Goal: Find specific page/section: Find specific page/section

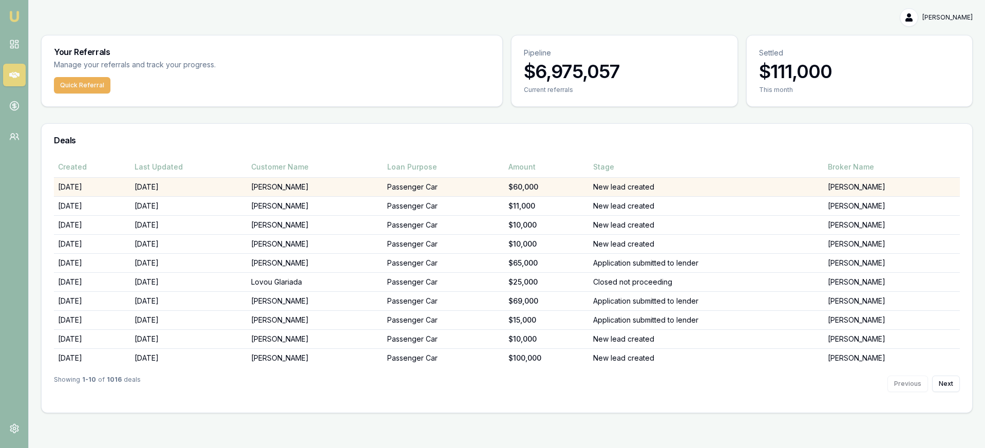
click at [356, 190] on td "[PERSON_NAME]" at bounding box center [315, 186] width 136 height 19
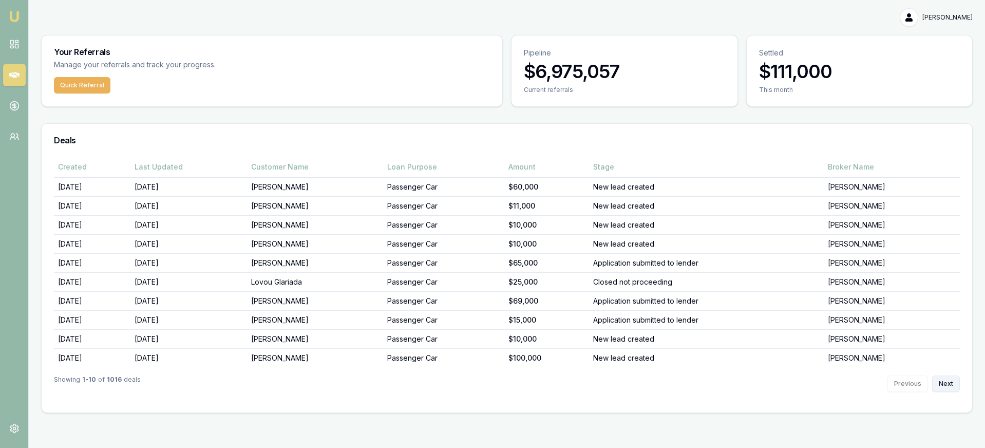
click at [940, 379] on button "Next" at bounding box center [947, 384] width 28 height 16
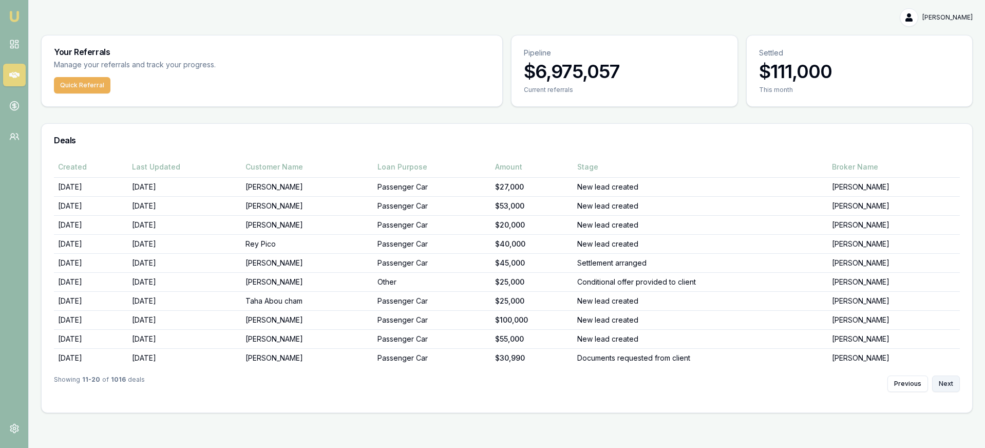
click at [940, 379] on button "Next" at bounding box center [947, 384] width 28 height 16
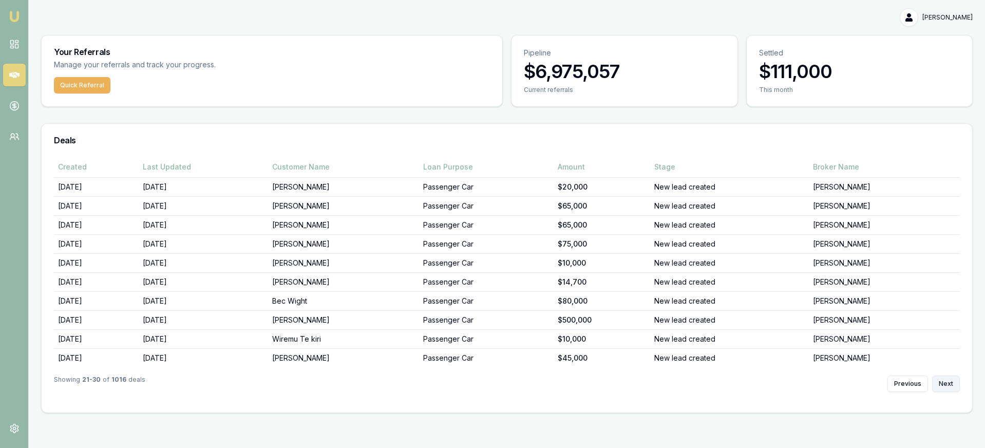
click at [940, 379] on button "Next" at bounding box center [947, 384] width 28 height 16
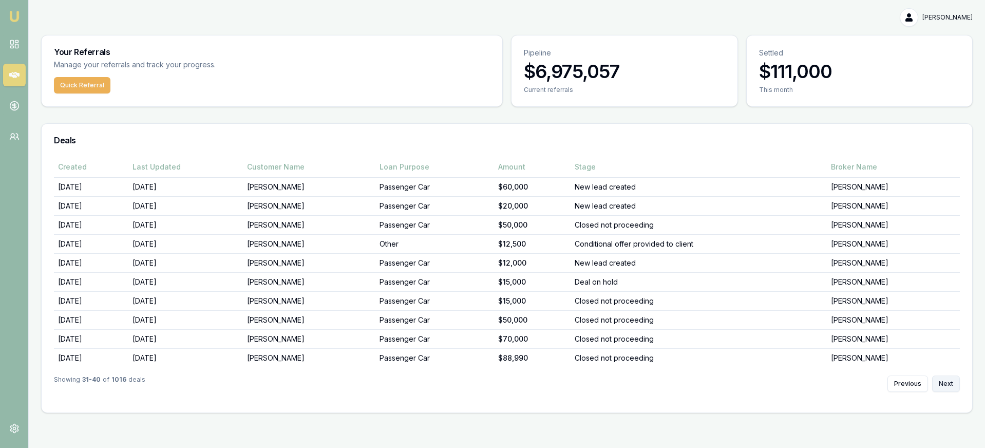
click at [940, 379] on button "Next" at bounding box center [947, 384] width 28 height 16
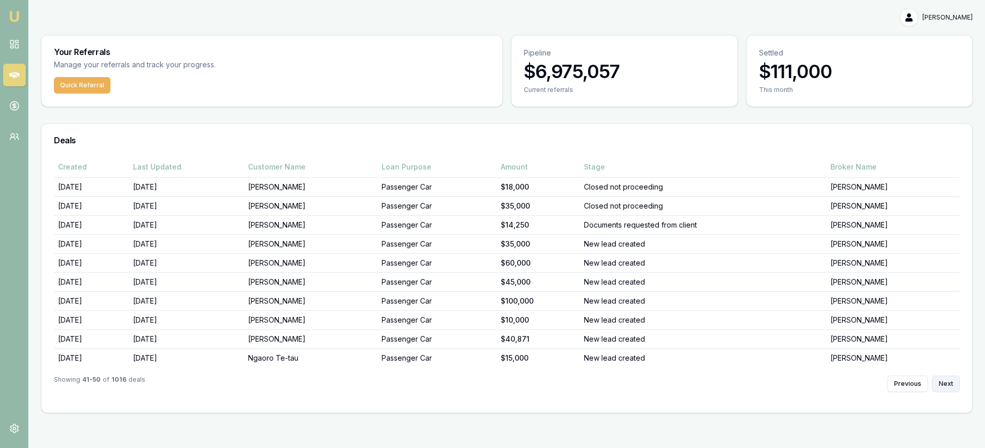
click at [940, 379] on button "Next" at bounding box center [947, 384] width 28 height 16
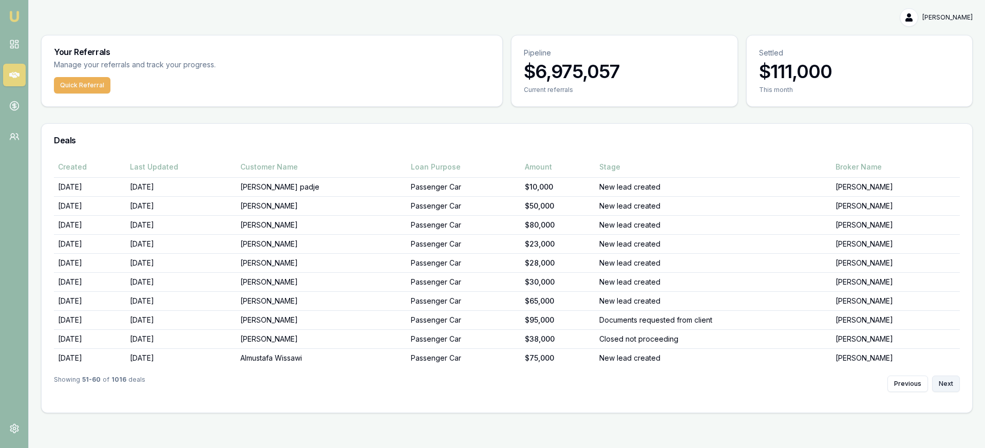
click at [940, 379] on button "Next" at bounding box center [947, 384] width 28 height 16
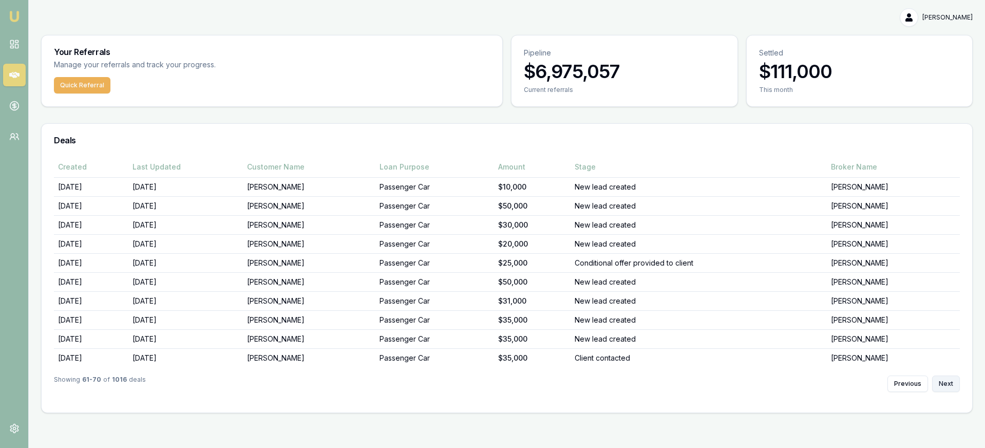
click at [940, 379] on button "Next" at bounding box center [947, 384] width 28 height 16
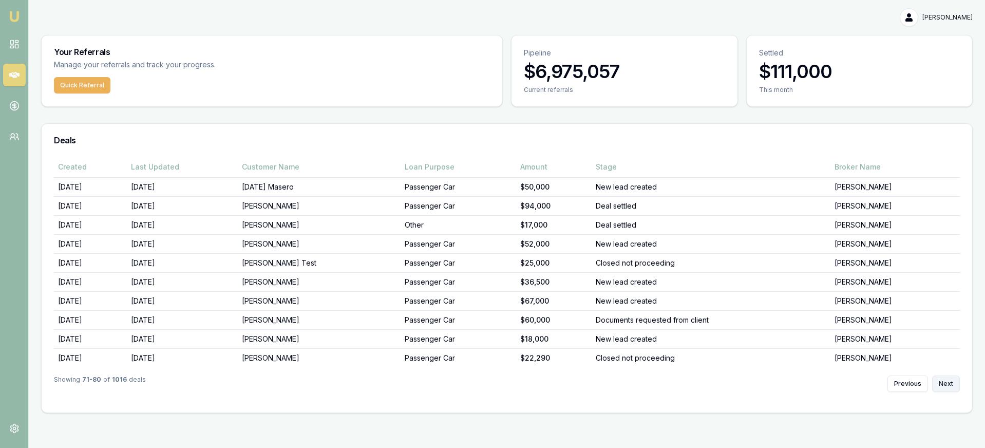
click at [940, 379] on button "Next" at bounding box center [947, 384] width 28 height 16
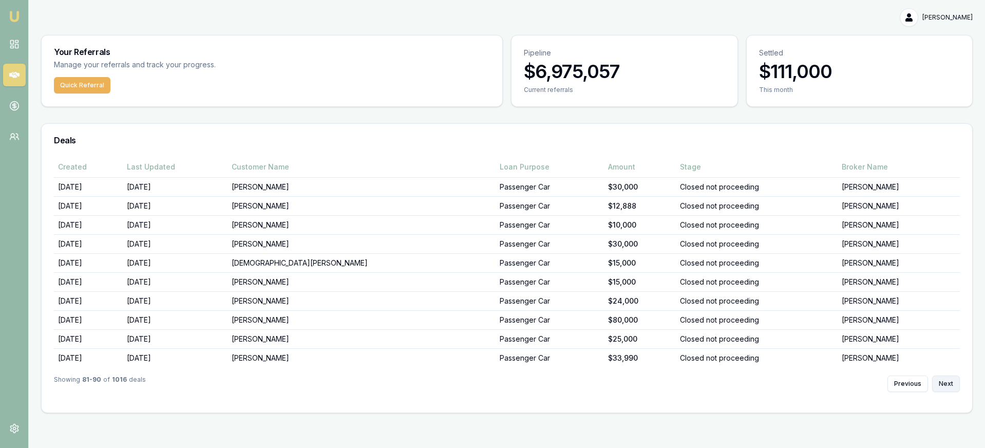
click at [940, 379] on button "Next" at bounding box center [947, 384] width 28 height 16
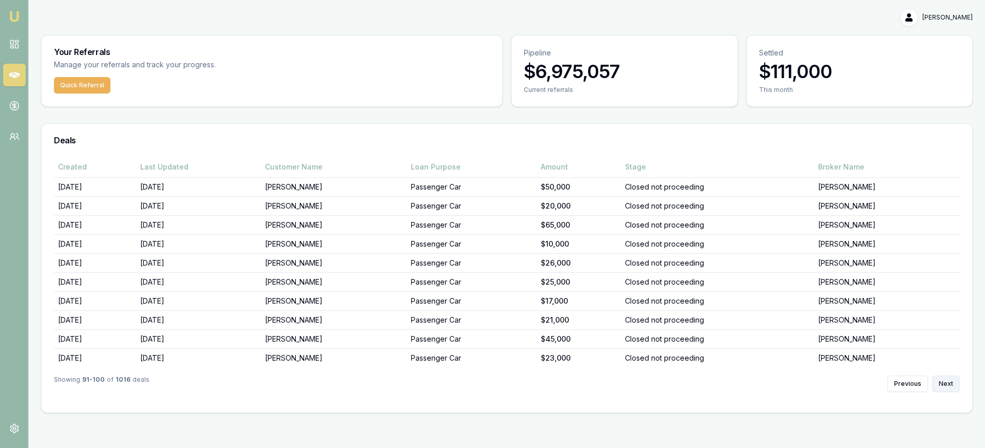
click at [940, 379] on button "Next" at bounding box center [947, 384] width 28 height 16
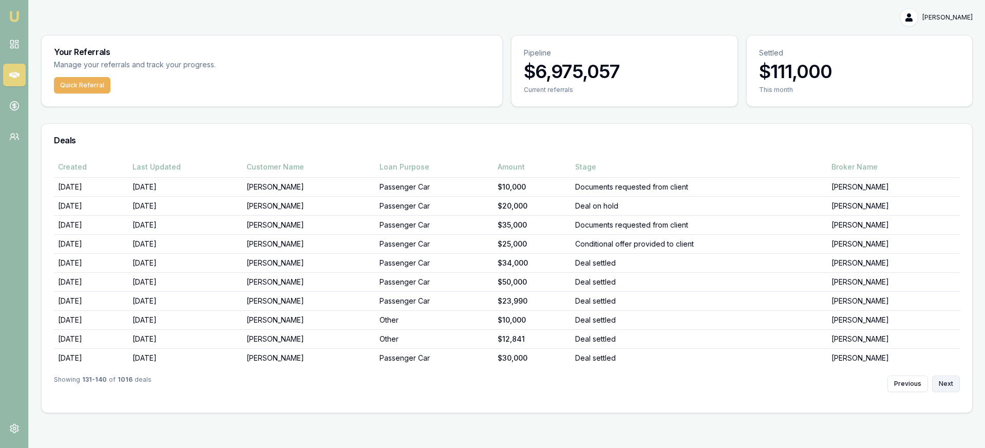
click at [940, 379] on button "Next" at bounding box center [947, 384] width 28 height 16
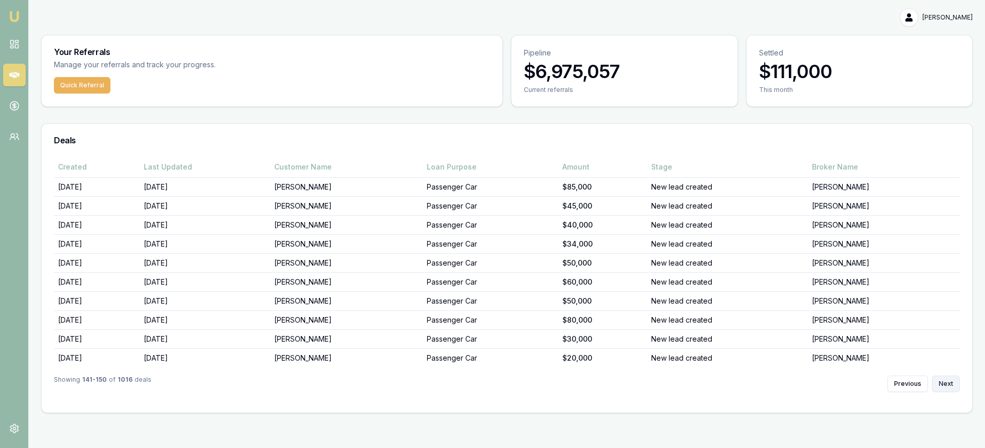
click at [941, 379] on button "Next" at bounding box center [947, 384] width 28 height 16
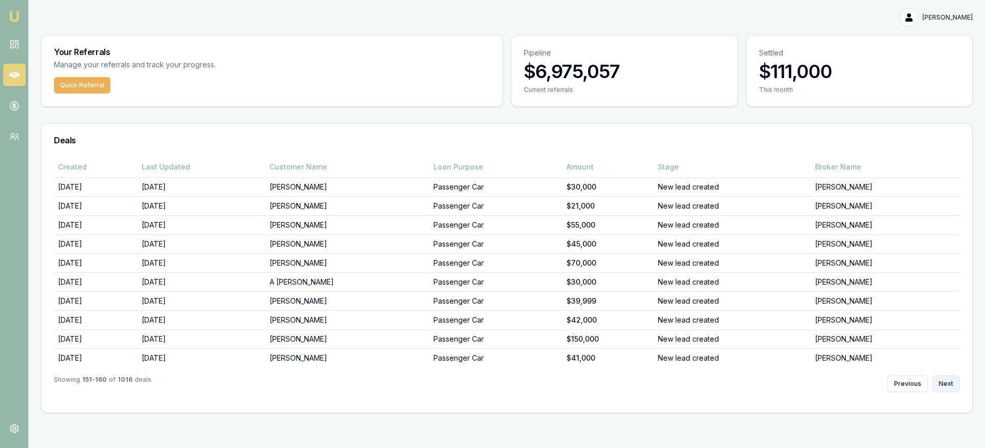
click at [941, 379] on button "Next" at bounding box center [947, 384] width 28 height 16
